Goal: Check status: Check status

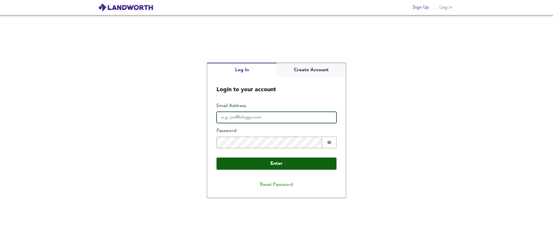
type input "[PERSON_NAME][EMAIL_ADDRESS][PERSON_NAME][DOMAIN_NAME]"
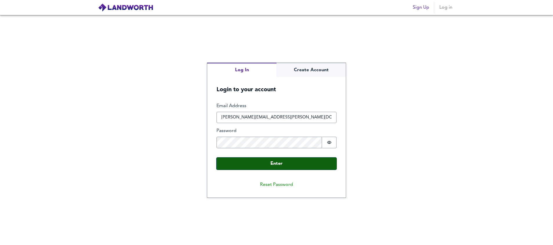
click at [246, 162] on button "Enter" at bounding box center [276, 164] width 120 height 12
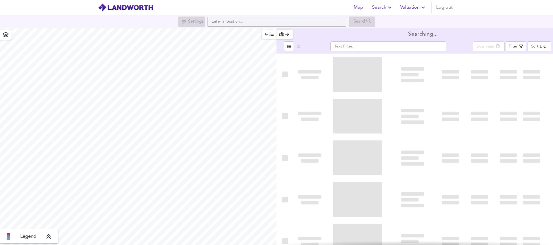
type input "biggest"
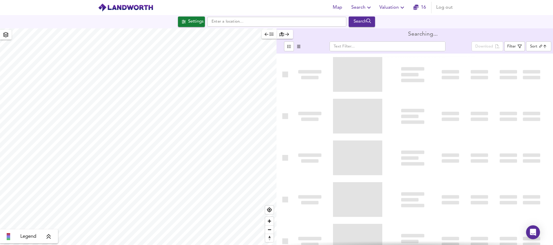
click at [392, 7] on span "Valuation" at bounding box center [392, 7] width 26 height 8
click at [383, 32] on li "Valuation Report History" at bounding box center [392, 31] width 69 height 10
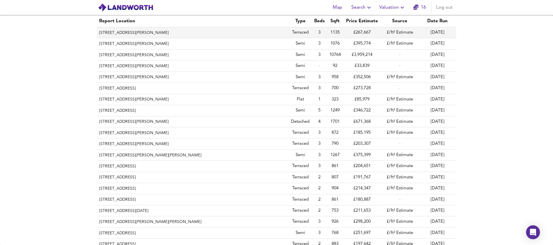
click at [162, 32] on th "[STREET_ADDRESS][PERSON_NAME]" at bounding box center [193, 32] width 192 height 11
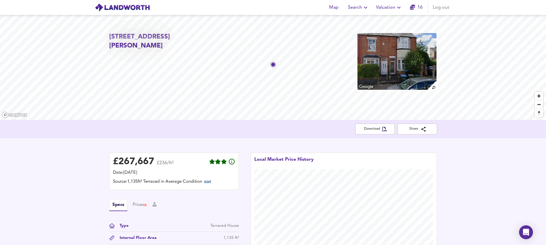
drag, startPoint x: 139, startPoint y: 45, endPoint x: 190, endPoint y: 45, distance: 50.7
click at [190, 45] on h2 "[STREET_ADDRESS][PERSON_NAME]" at bounding box center [161, 41] width 105 height 18
drag, startPoint x: 190, startPoint y: 45, endPoint x: 168, endPoint y: 44, distance: 21.7
copy h2 "CV5 8DQ"
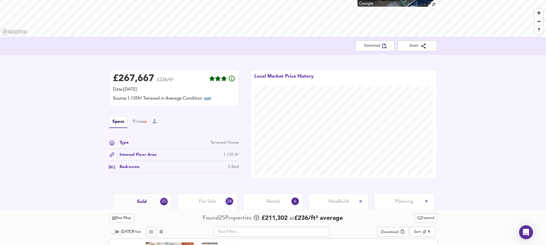
scroll to position [83, 0]
